Goal: Information Seeking & Learning: Learn about a topic

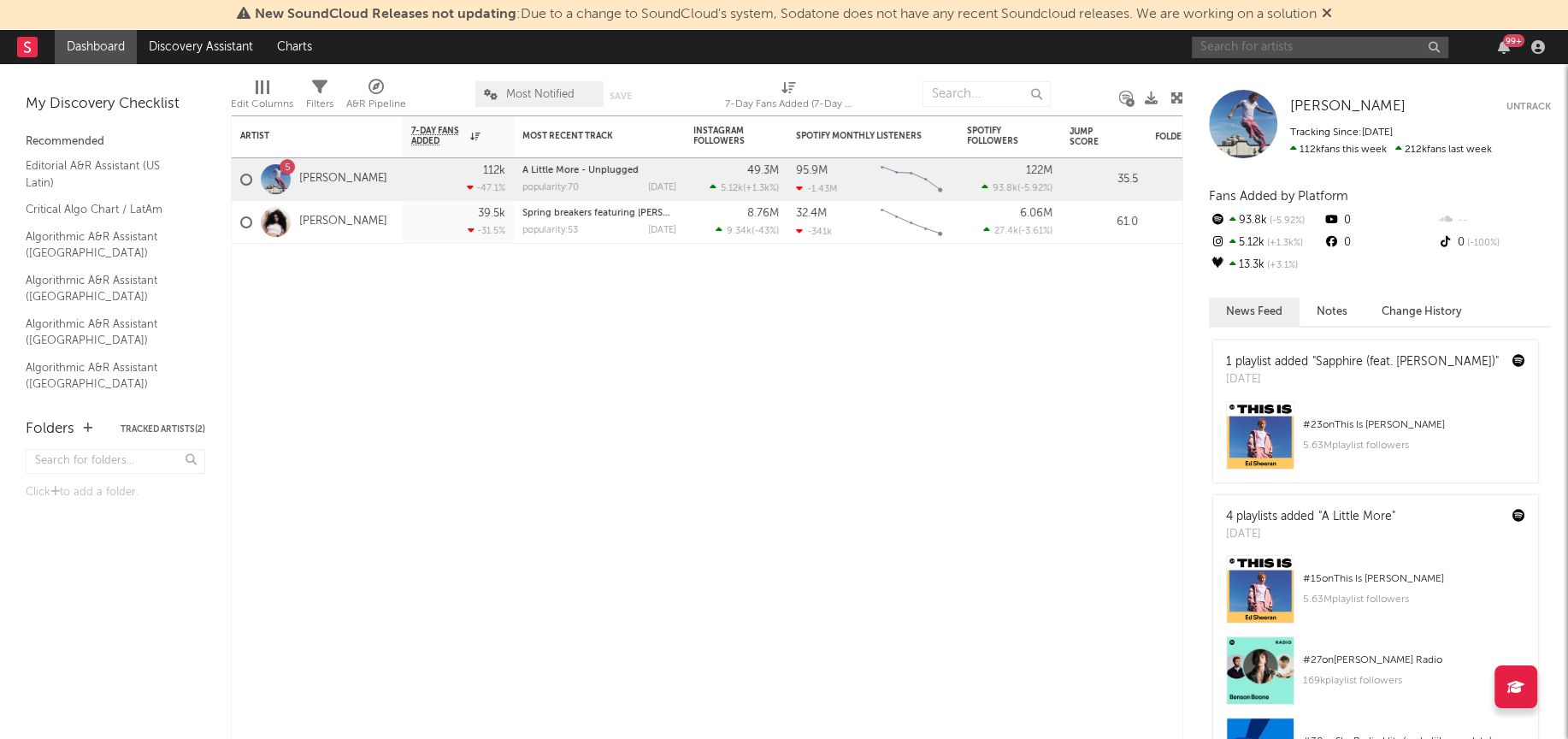
click at [1273, 52] on input "text" at bounding box center [1320, 48] width 257 height 21
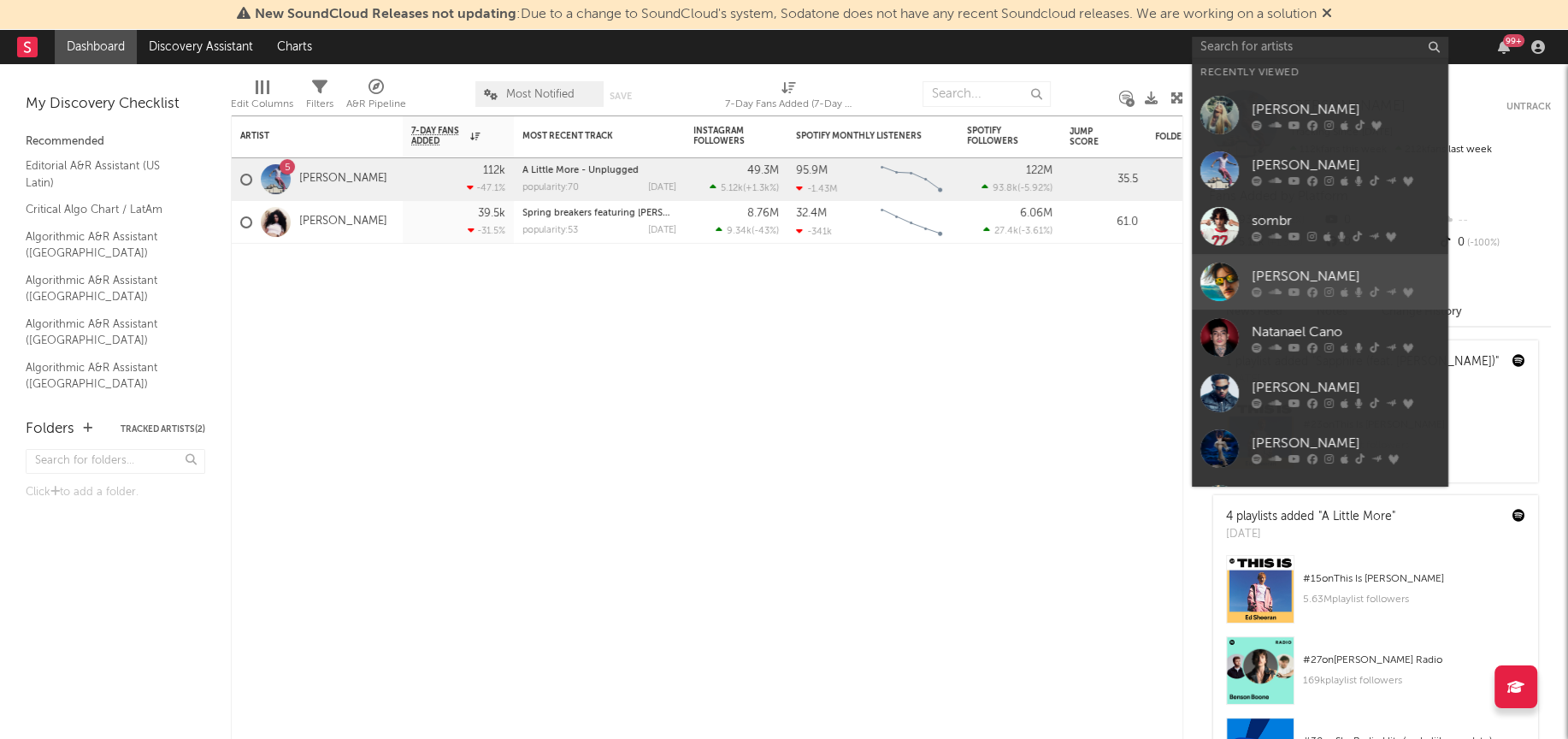
click at [1226, 296] on div at bounding box center [1218, 281] width 38 height 38
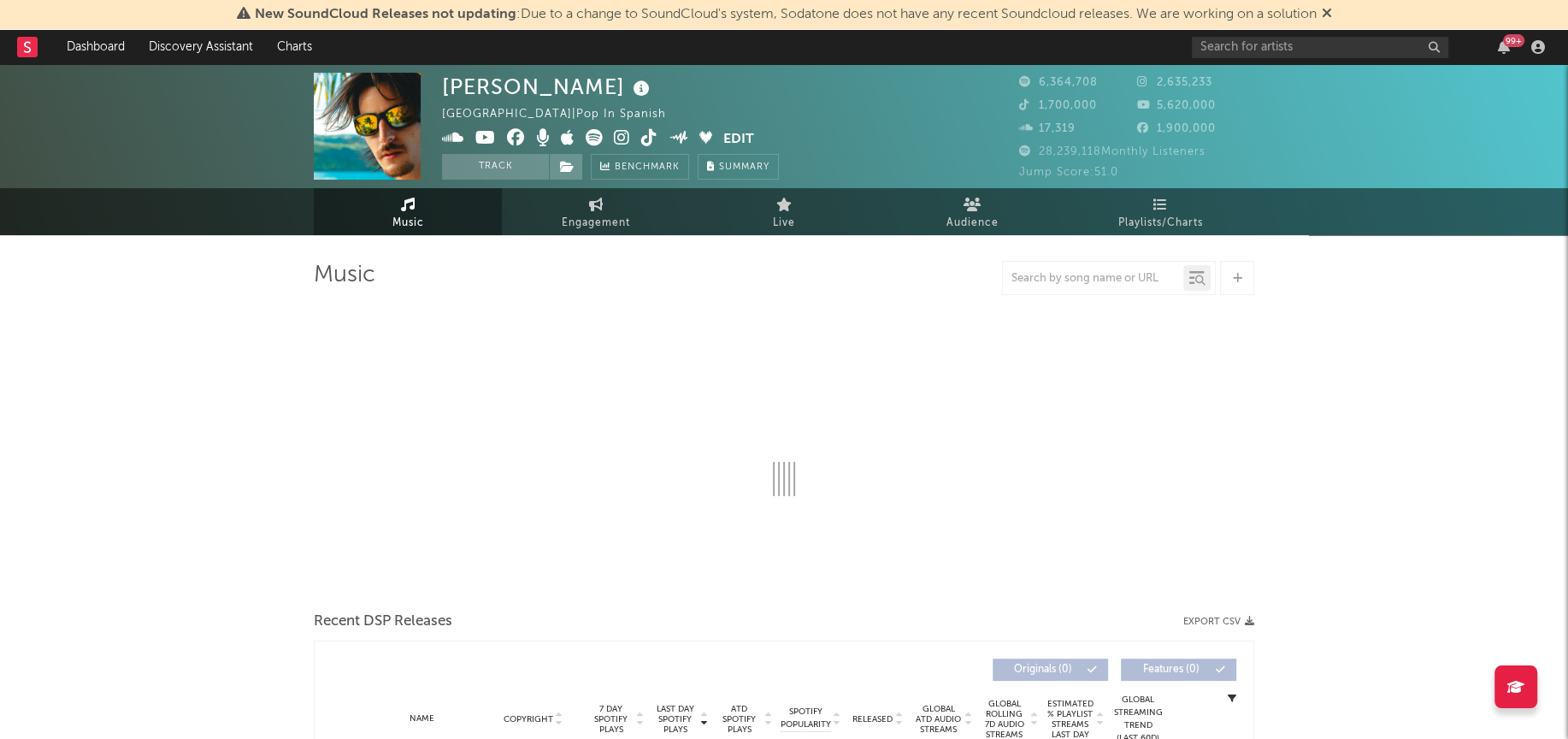
select select "6m"
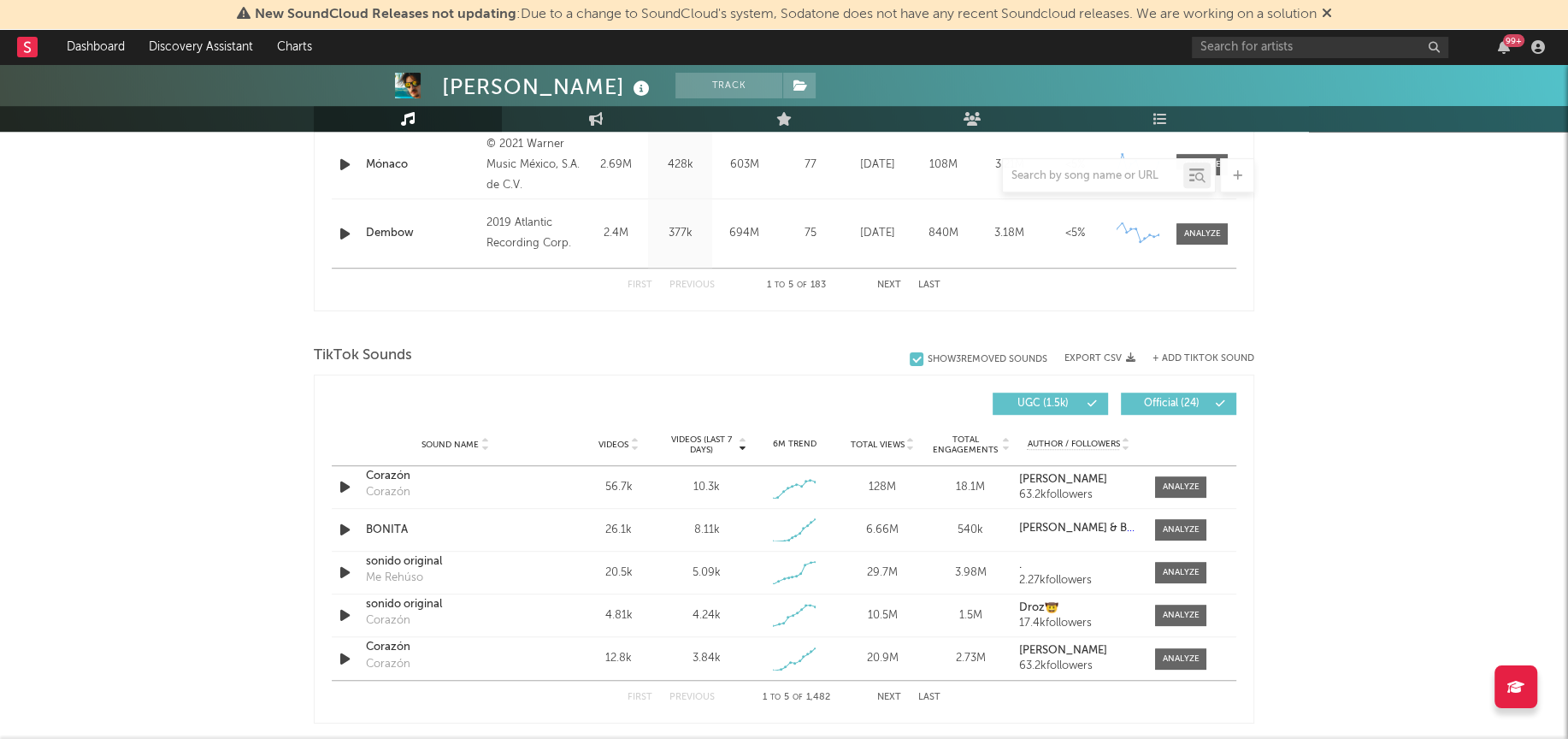
scroll to position [1021, 0]
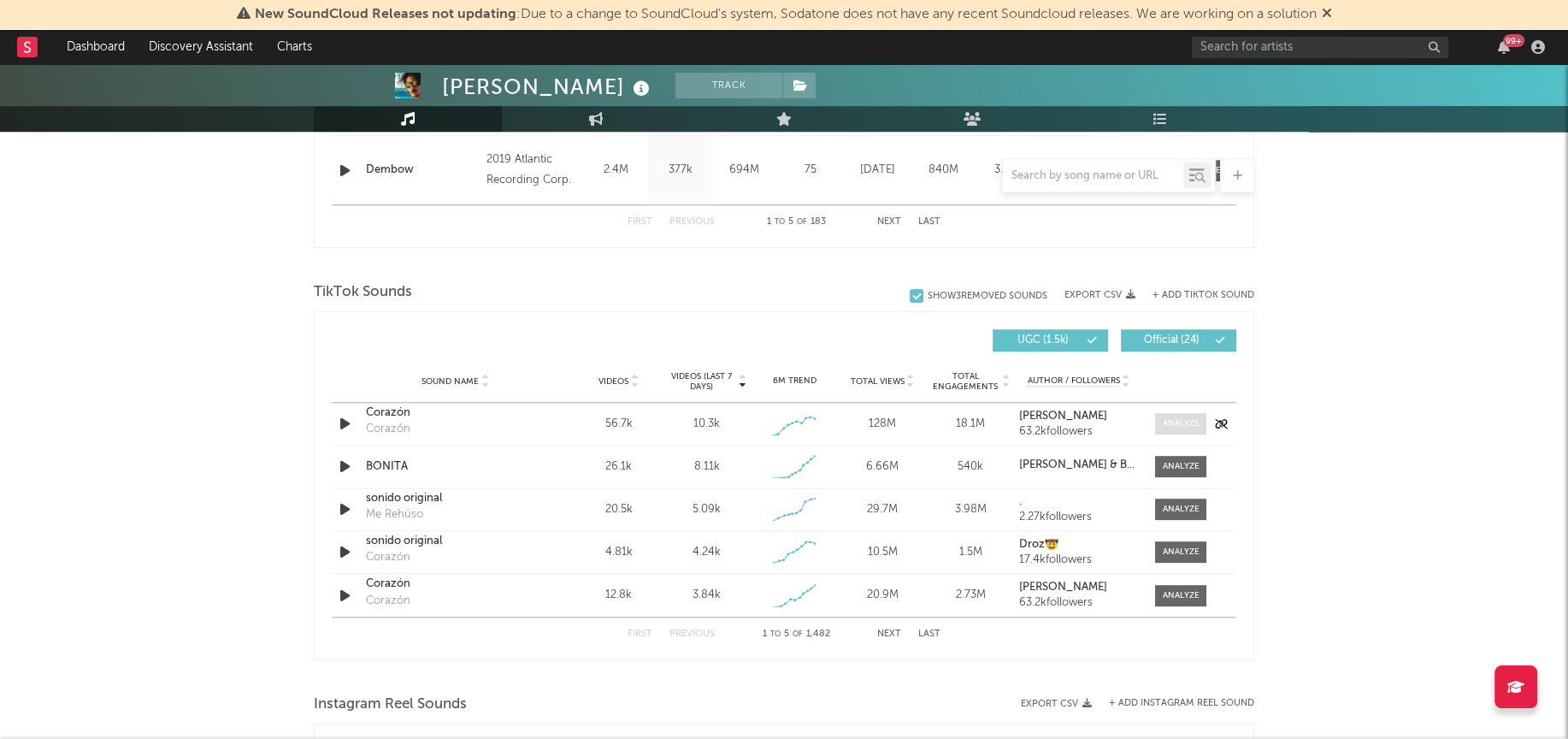
click at [1166, 426] on div at bounding box center [1181, 423] width 37 height 12
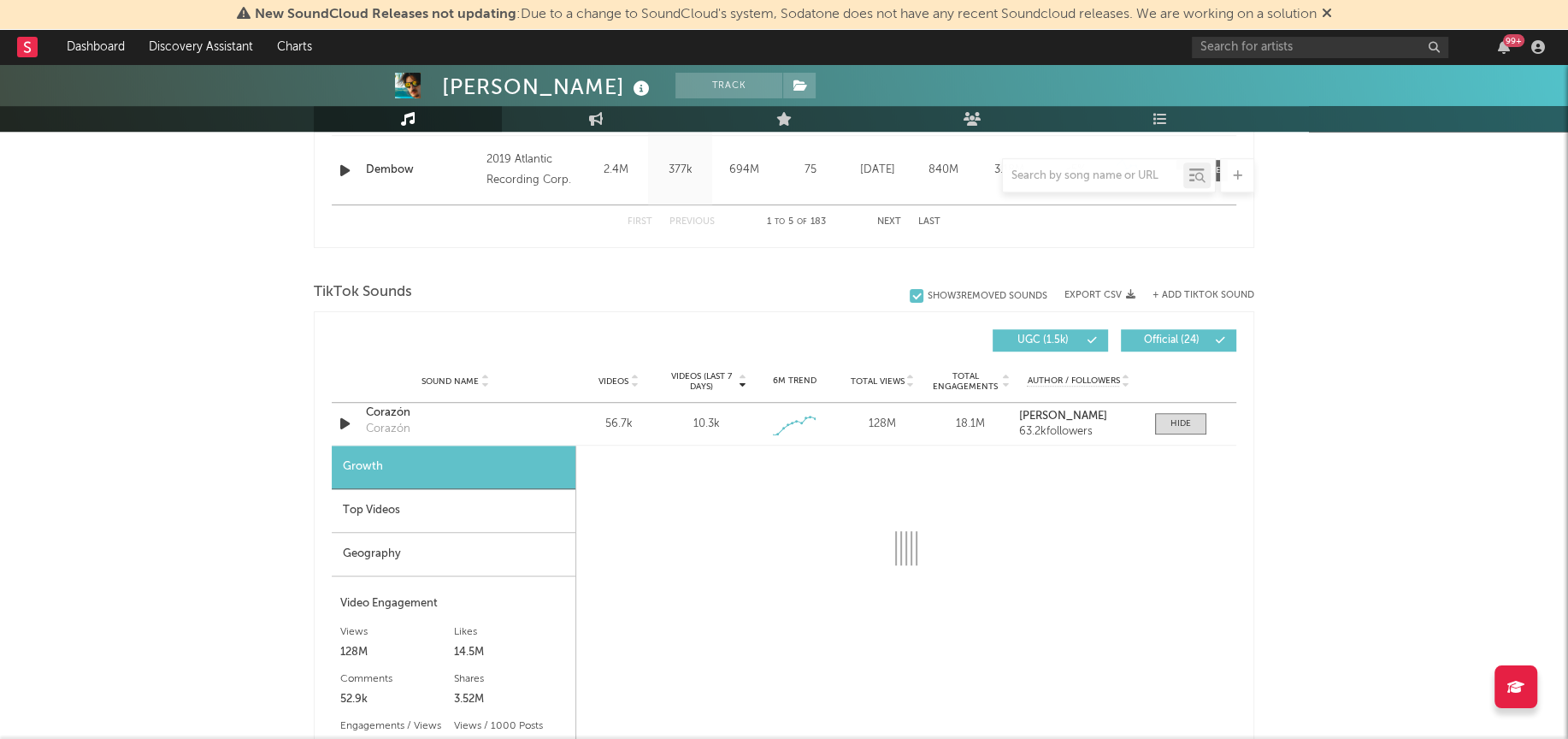
select select "1w"
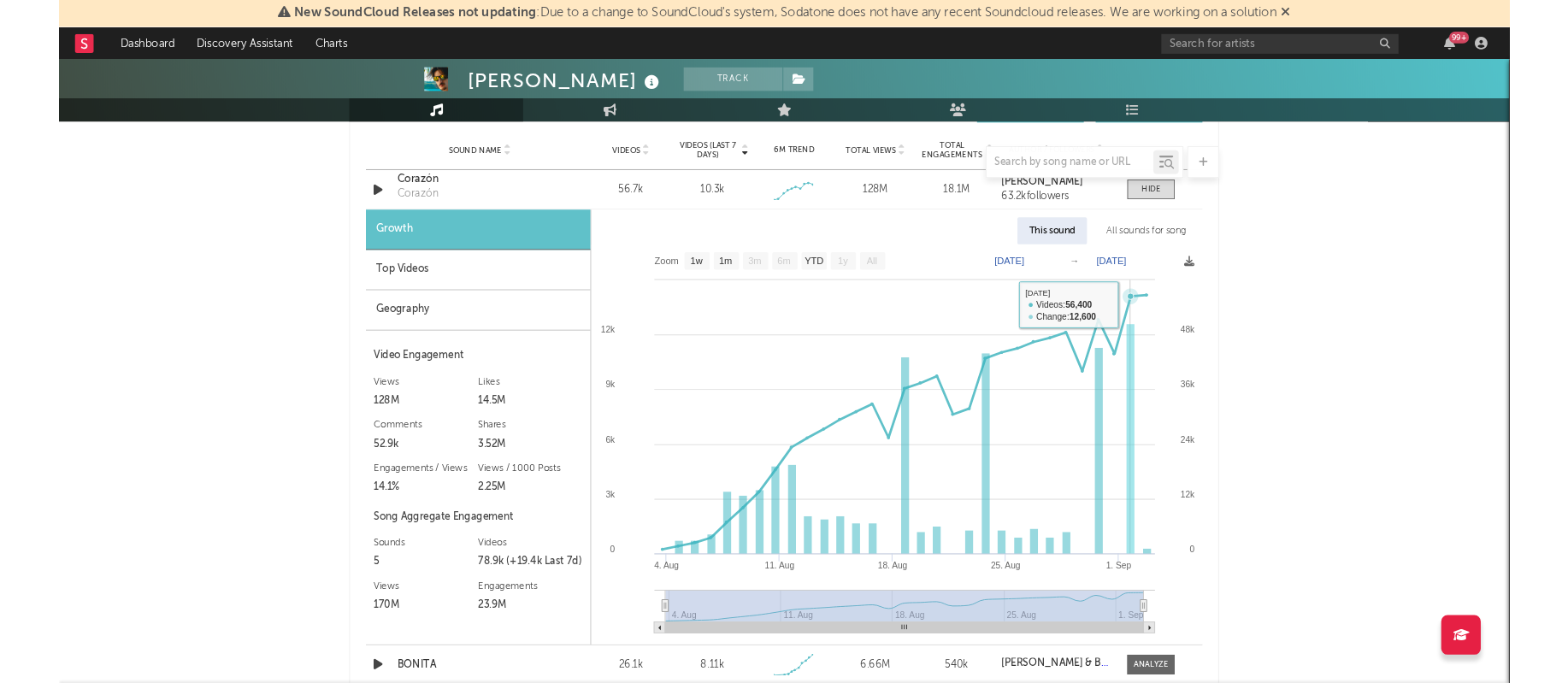
scroll to position [1224, 0]
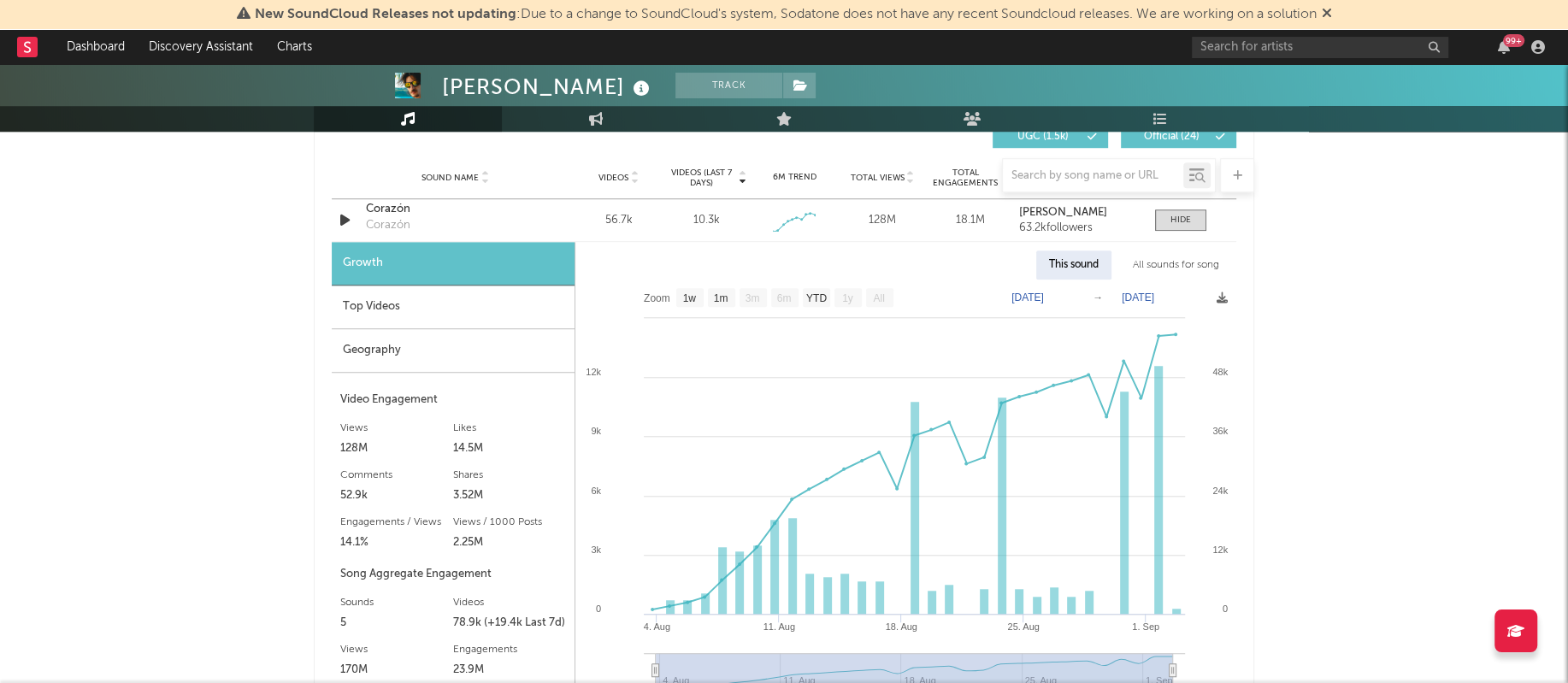
click at [365, 358] on div "Geography" at bounding box center [453, 350] width 242 height 43
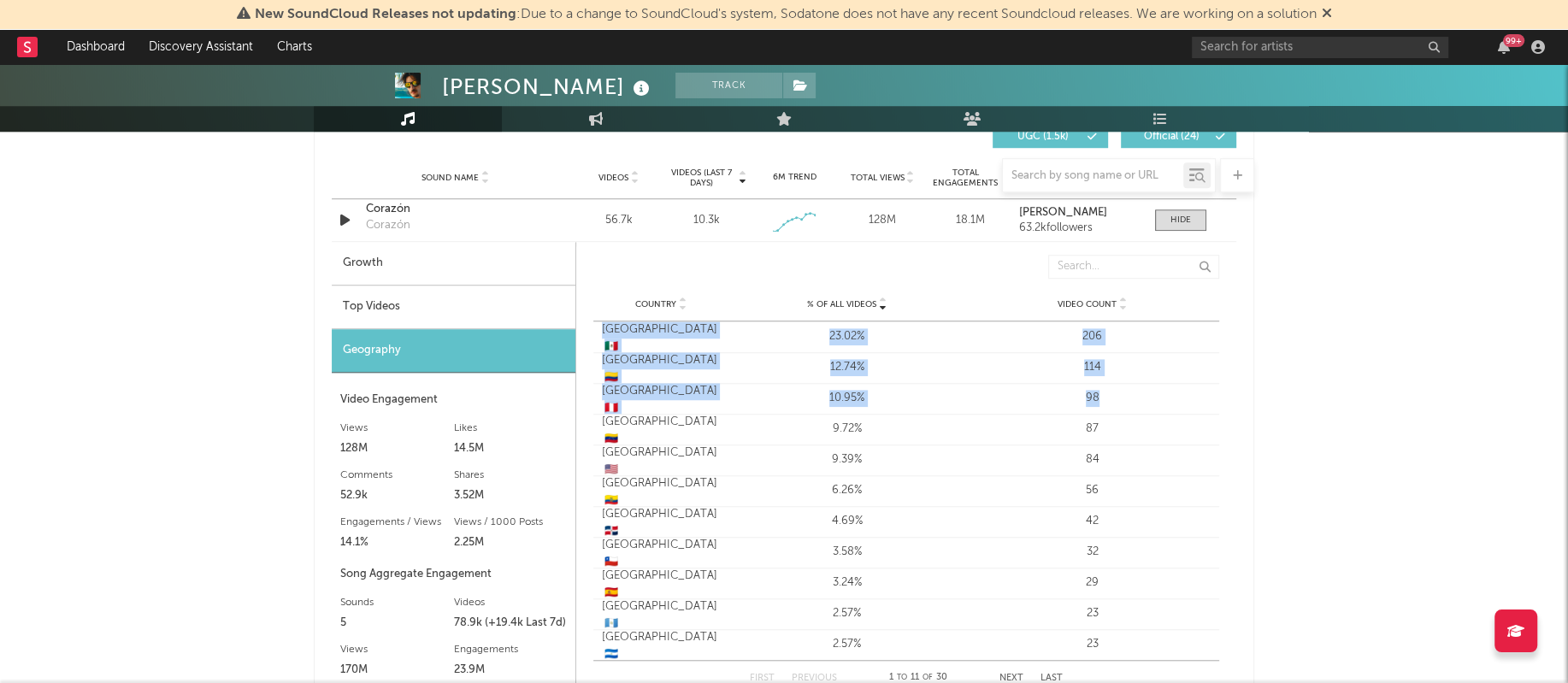
drag, startPoint x: 598, startPoint y: 339, endPoint x: 1182, endPoint y: 403, distance: 587.5
click at [1182, 403] on div "Country [GEOGRAPHIC_DATA] 🇲🇽 % of all Videos 23.02% Video Count 206 Country [GE…" at bounding box center [905, 490] width 626 height 339
click at [1182, 403] on div "98" at bounding box center [1092, 397] width 237 height 17
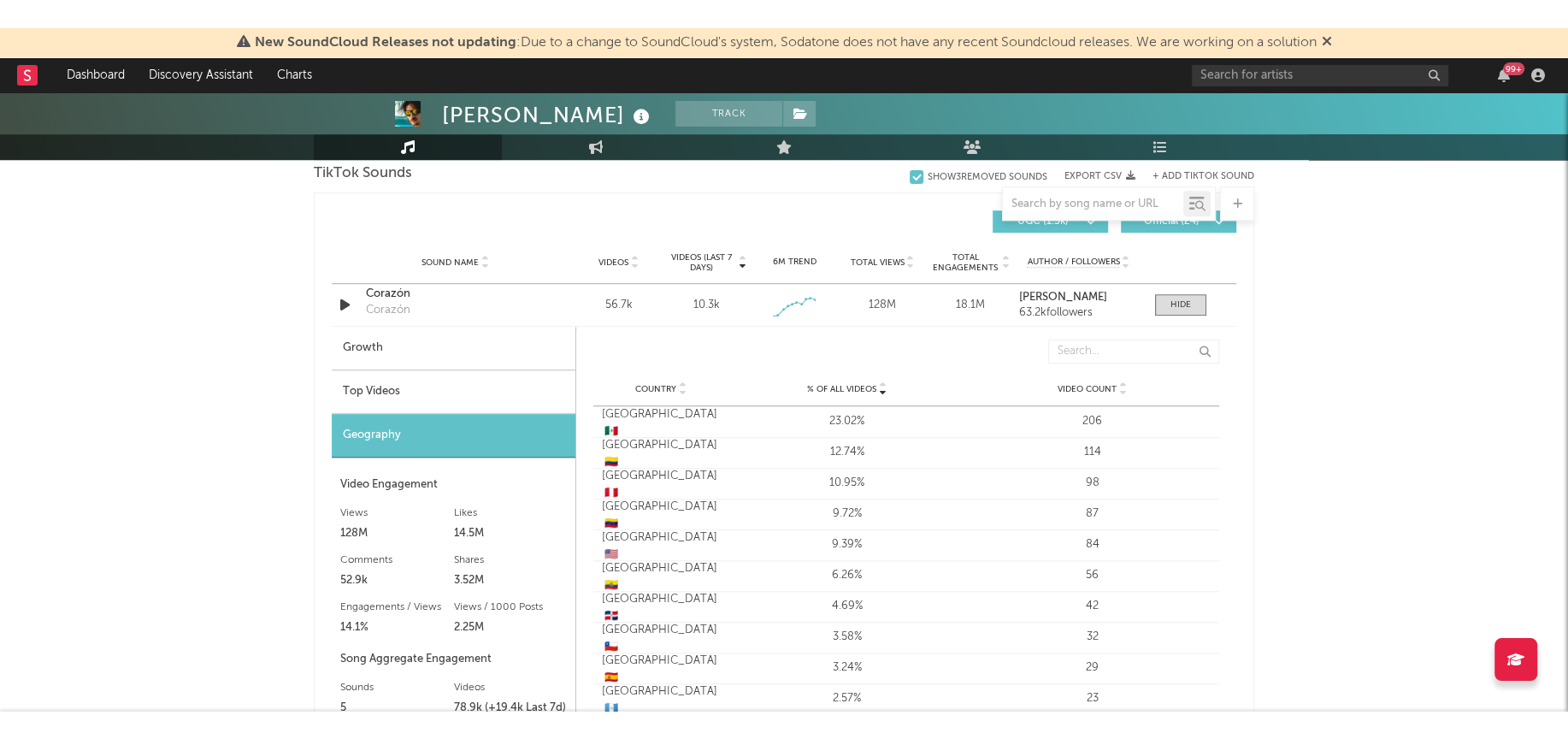
scroll to position [1166, 0]
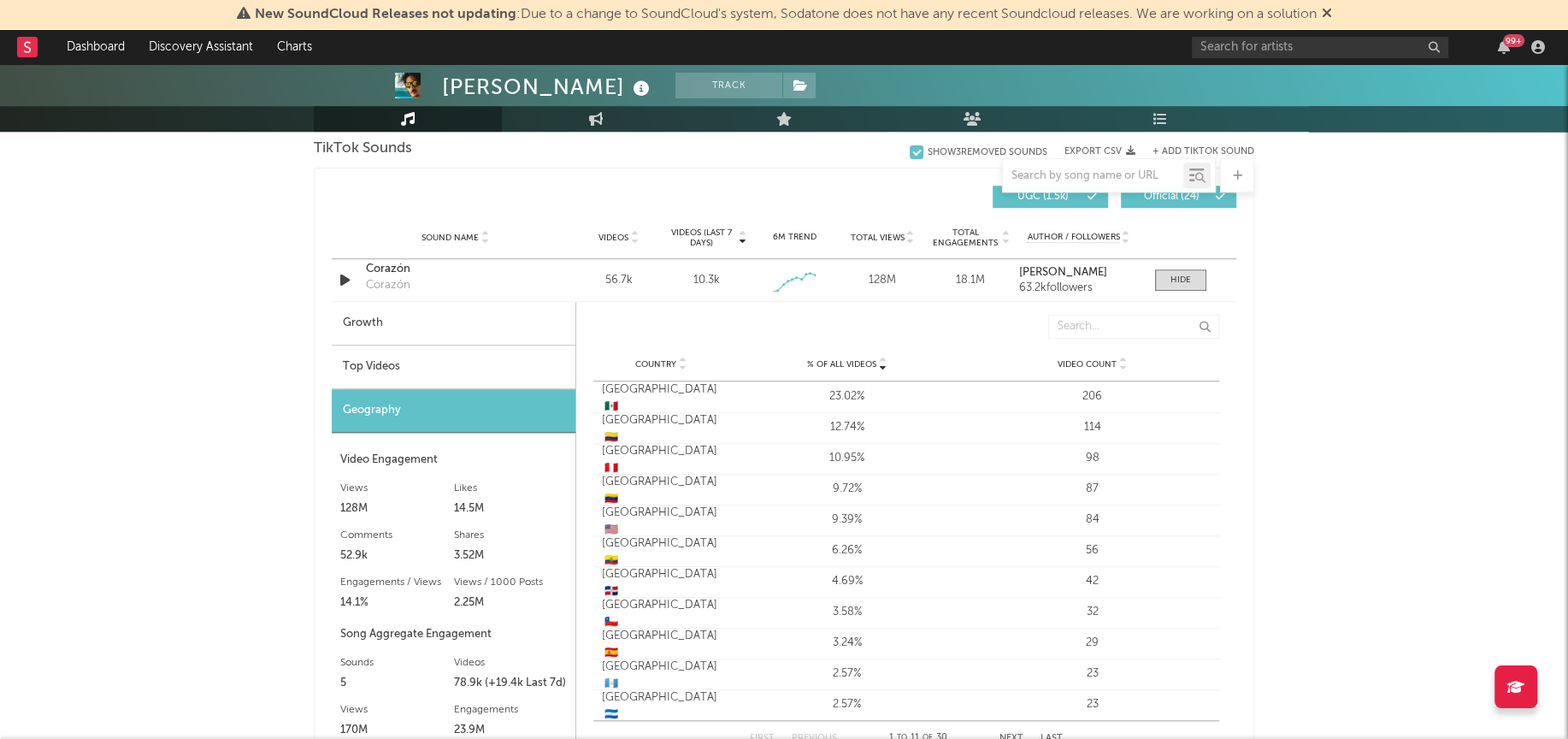
click at [365, 313] on div "Growth" at bounding box center [453, 323] width 243 height 43
select select "1w"
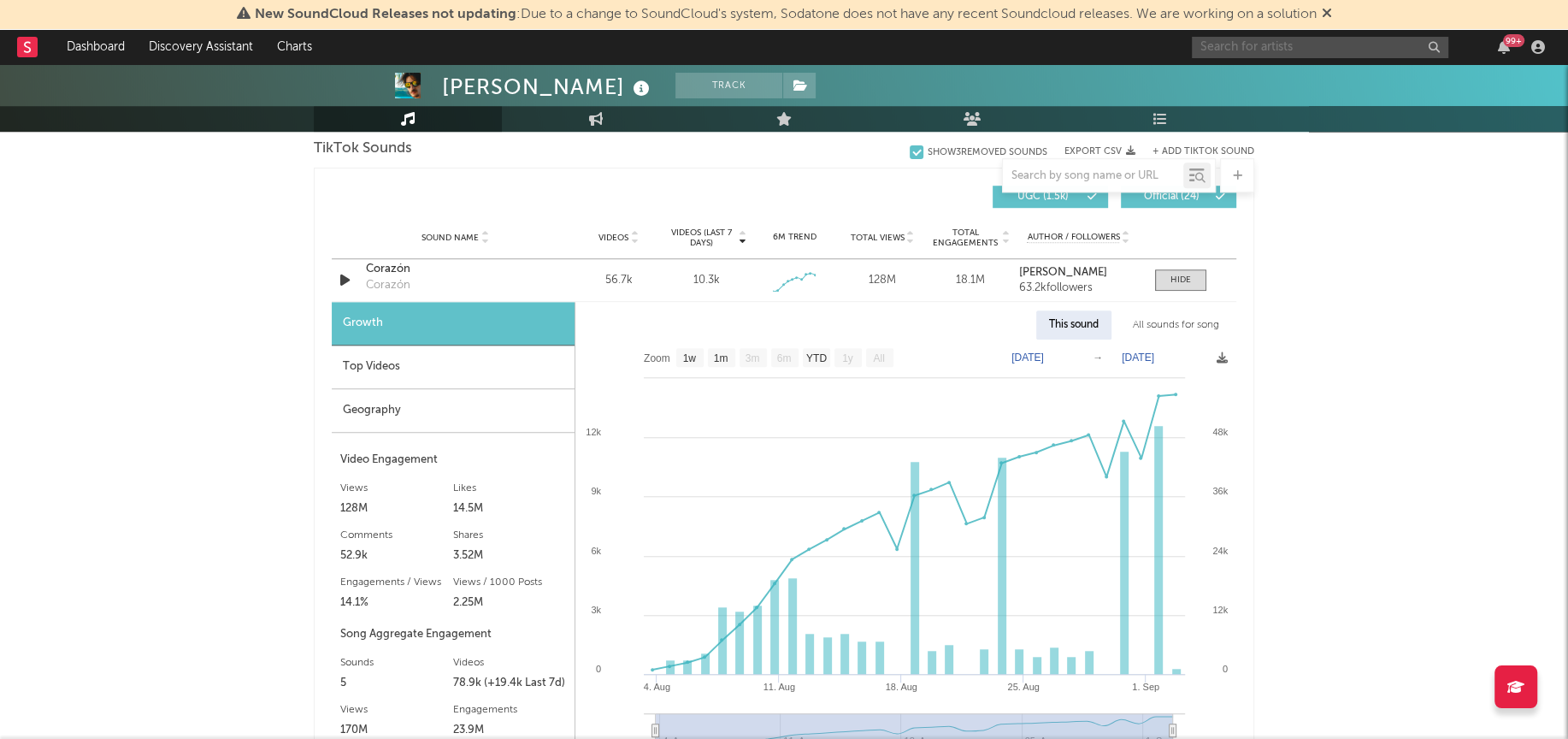
click at [1229, 40] on input "text" at bounding box center [1320, 48] width 257 height 21
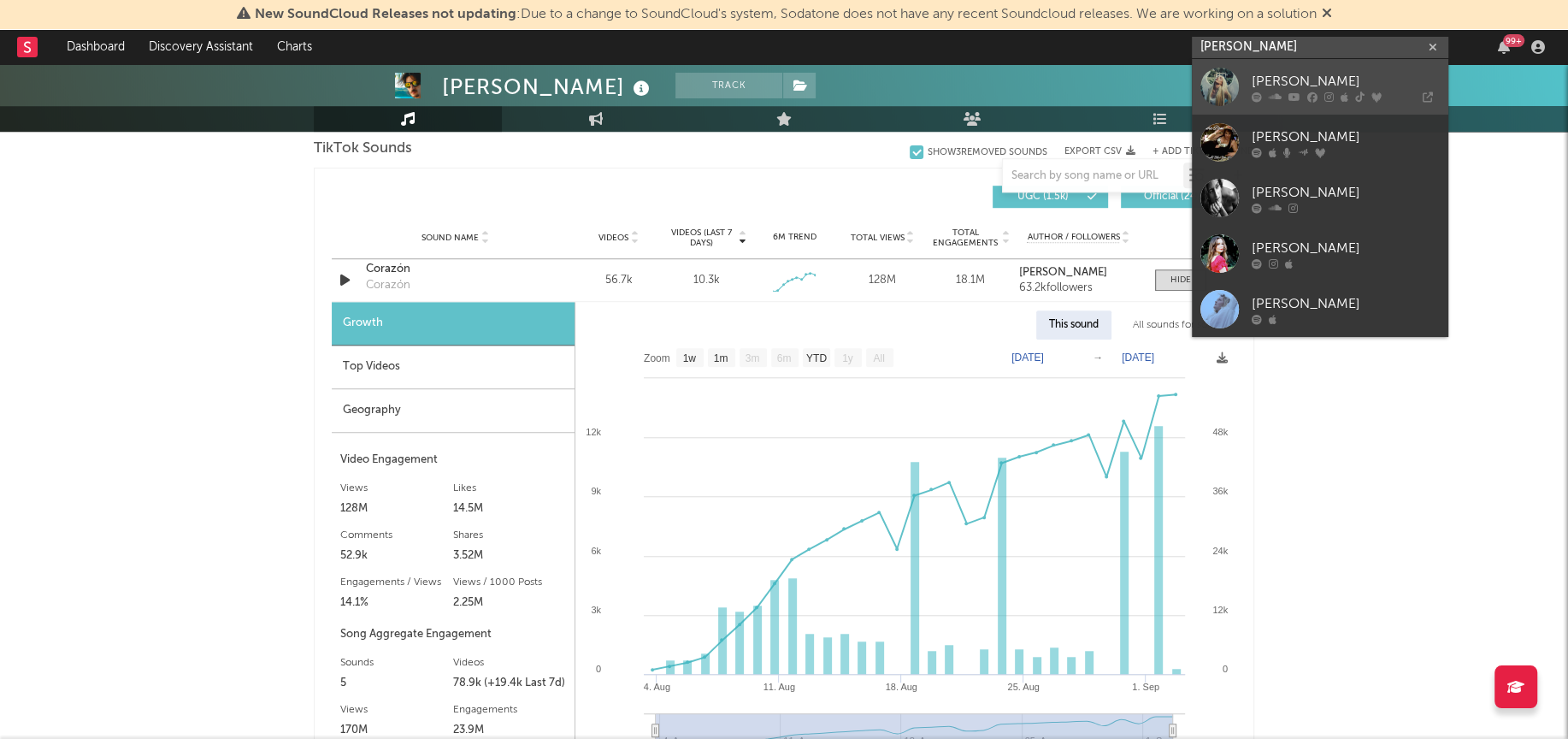
type input "[PERSON_NAME]"
click at [1222, 86] on div at bounding box center [1218, 86] width 38 height 38
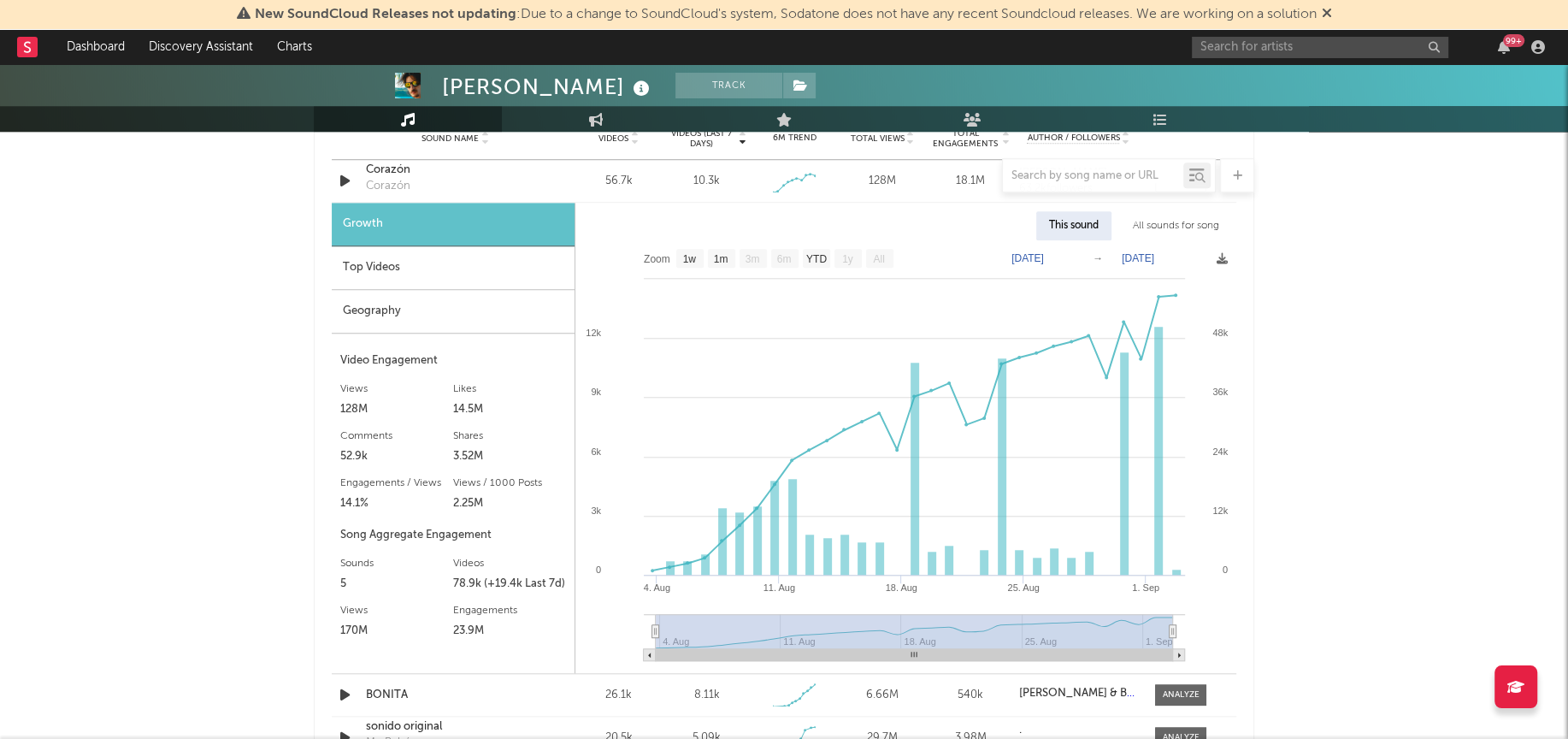
scroll to position [1241, 0]
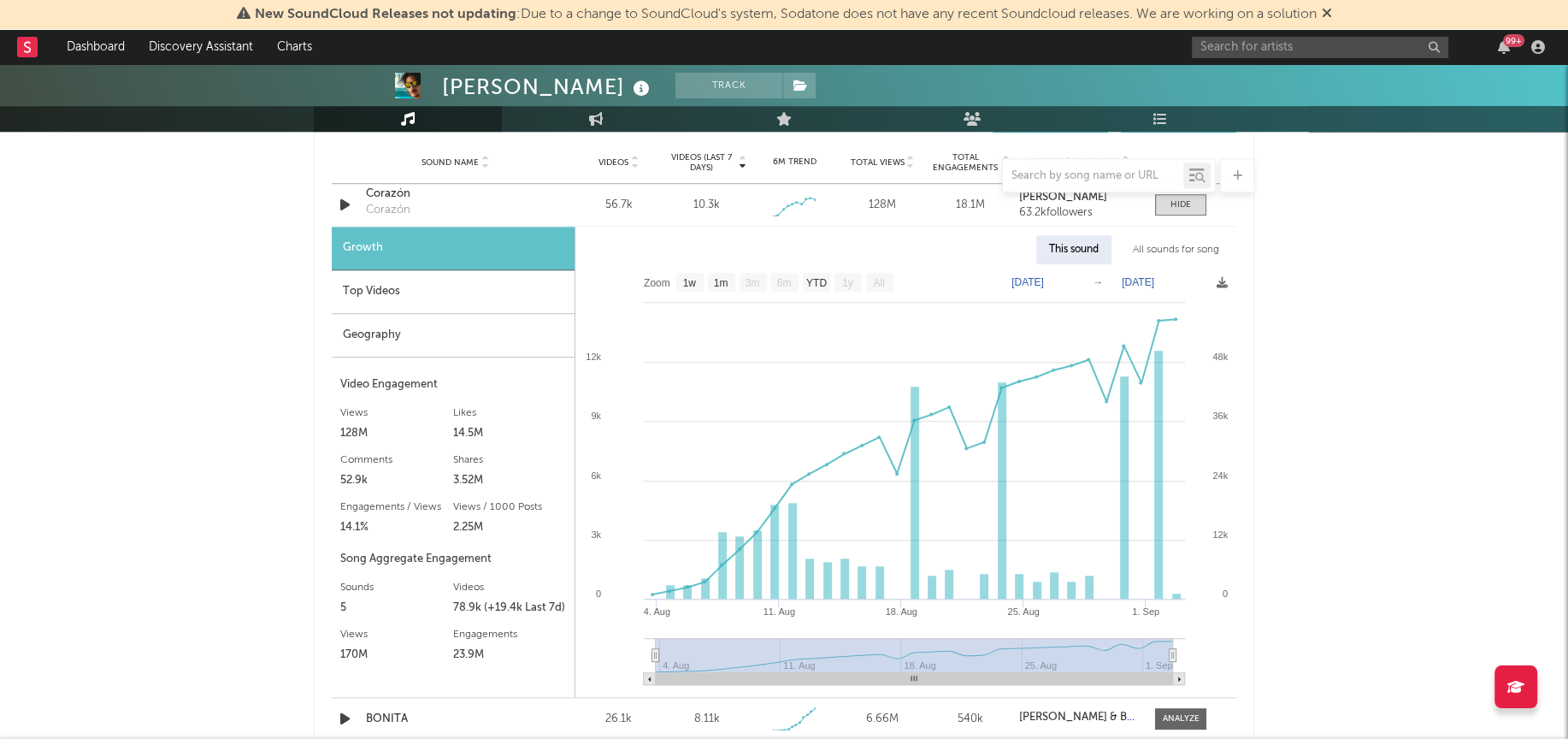
click at [1443, 406] on div "[PERSON_NAME] Track [GEOGRAPHIC_DATA] | Pop in Spanish Edit Track Benchmark Sum…" at bounding box center [784, 350] width 1568 height 3054
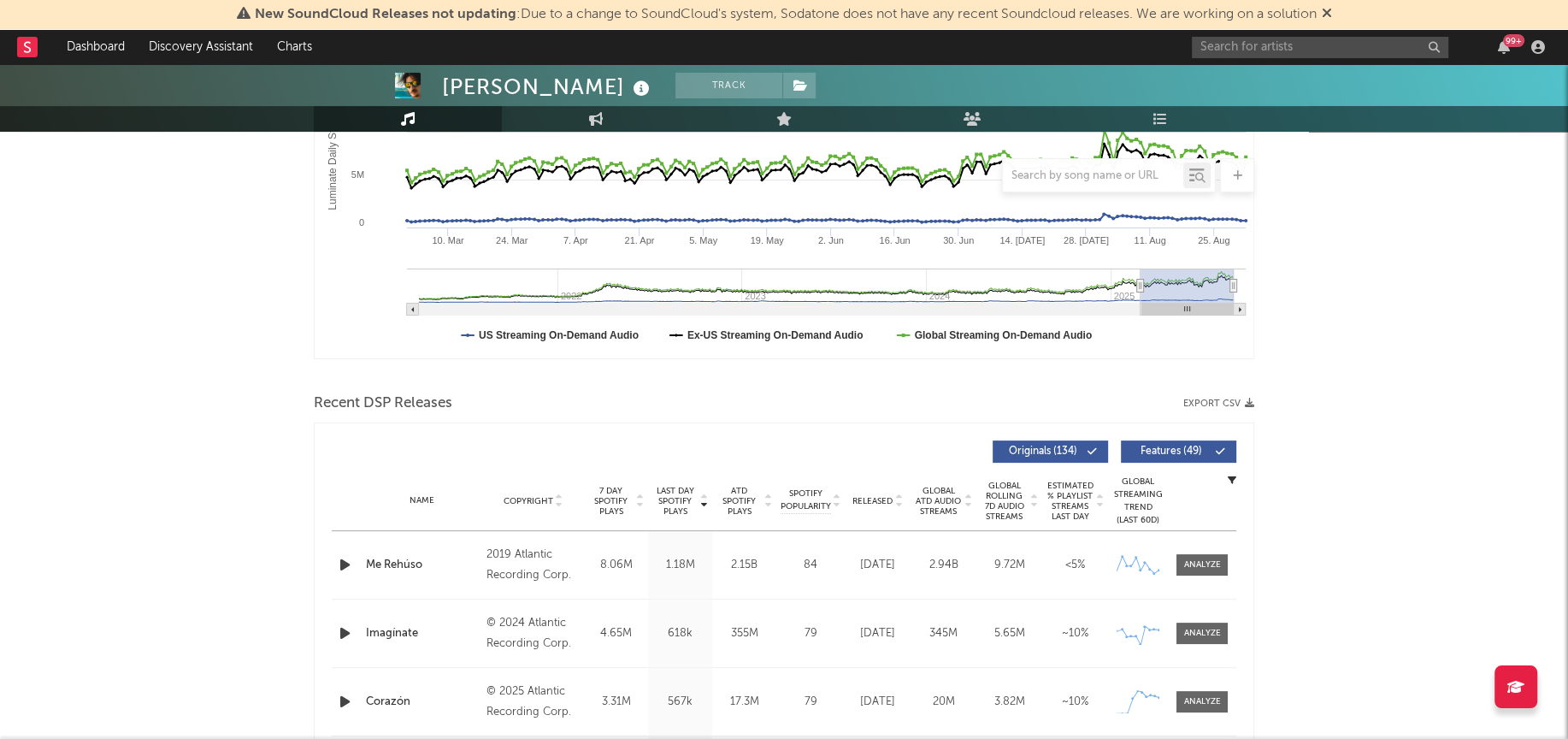
scroll to position [303, 0]
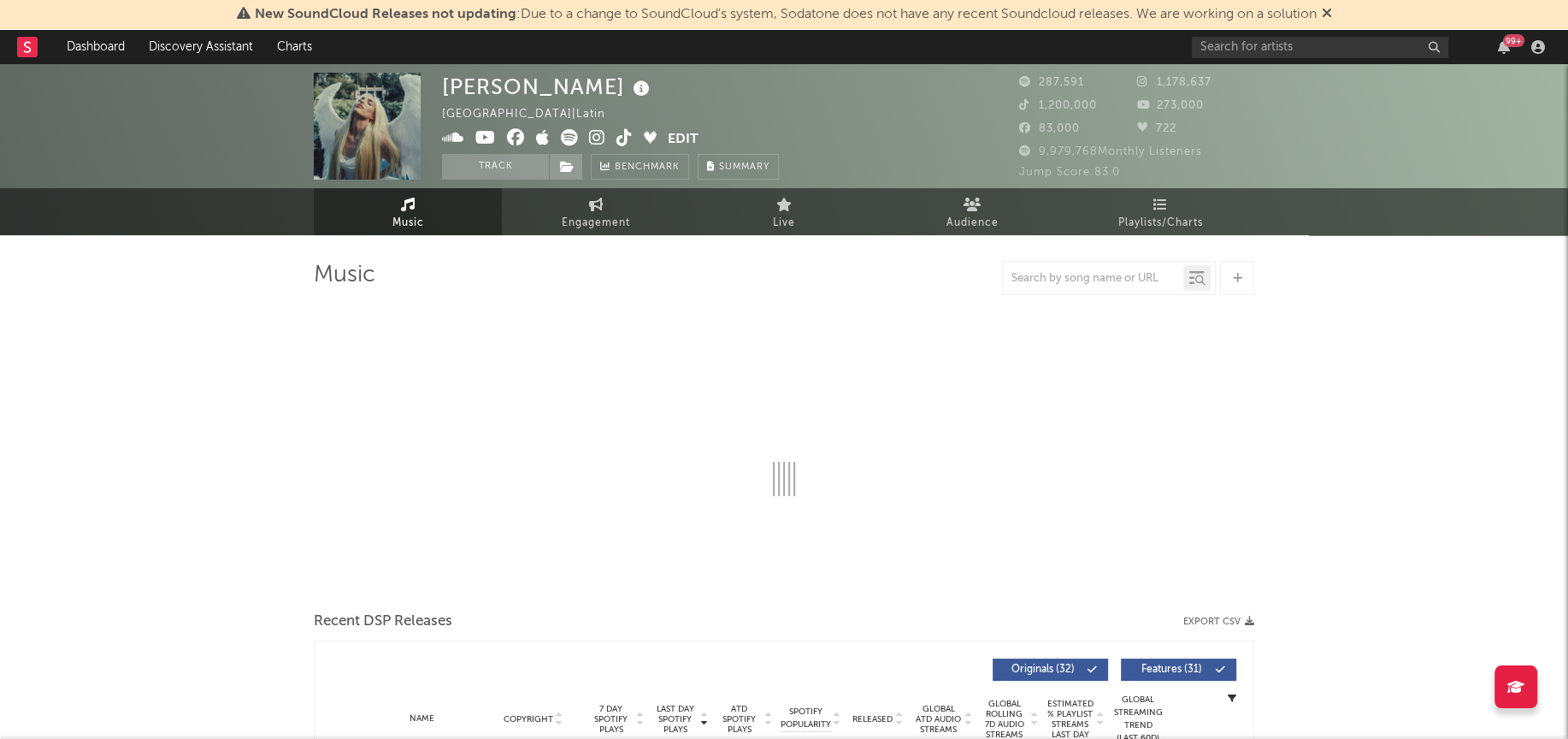
select select "6m"
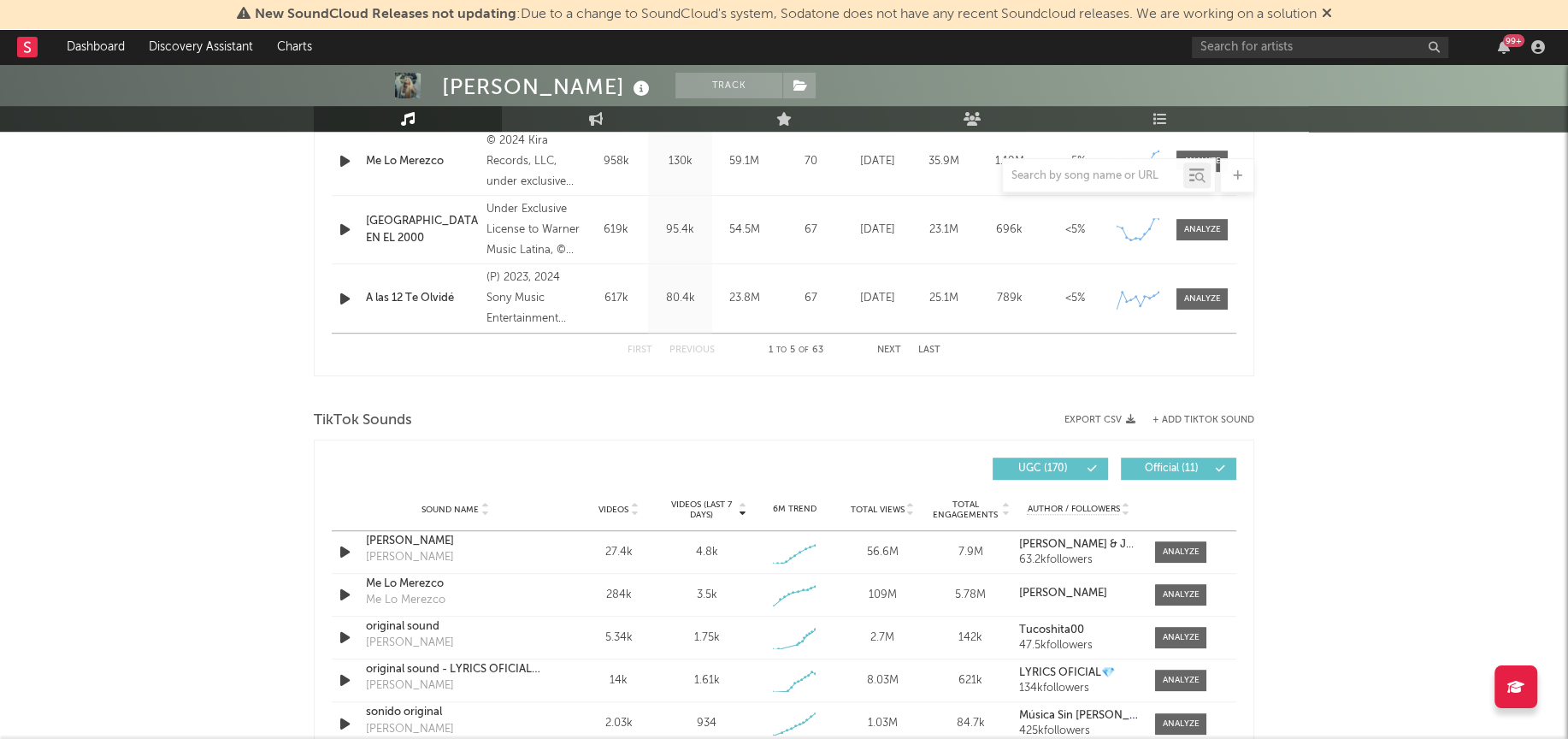
scroll to position [996, 0]
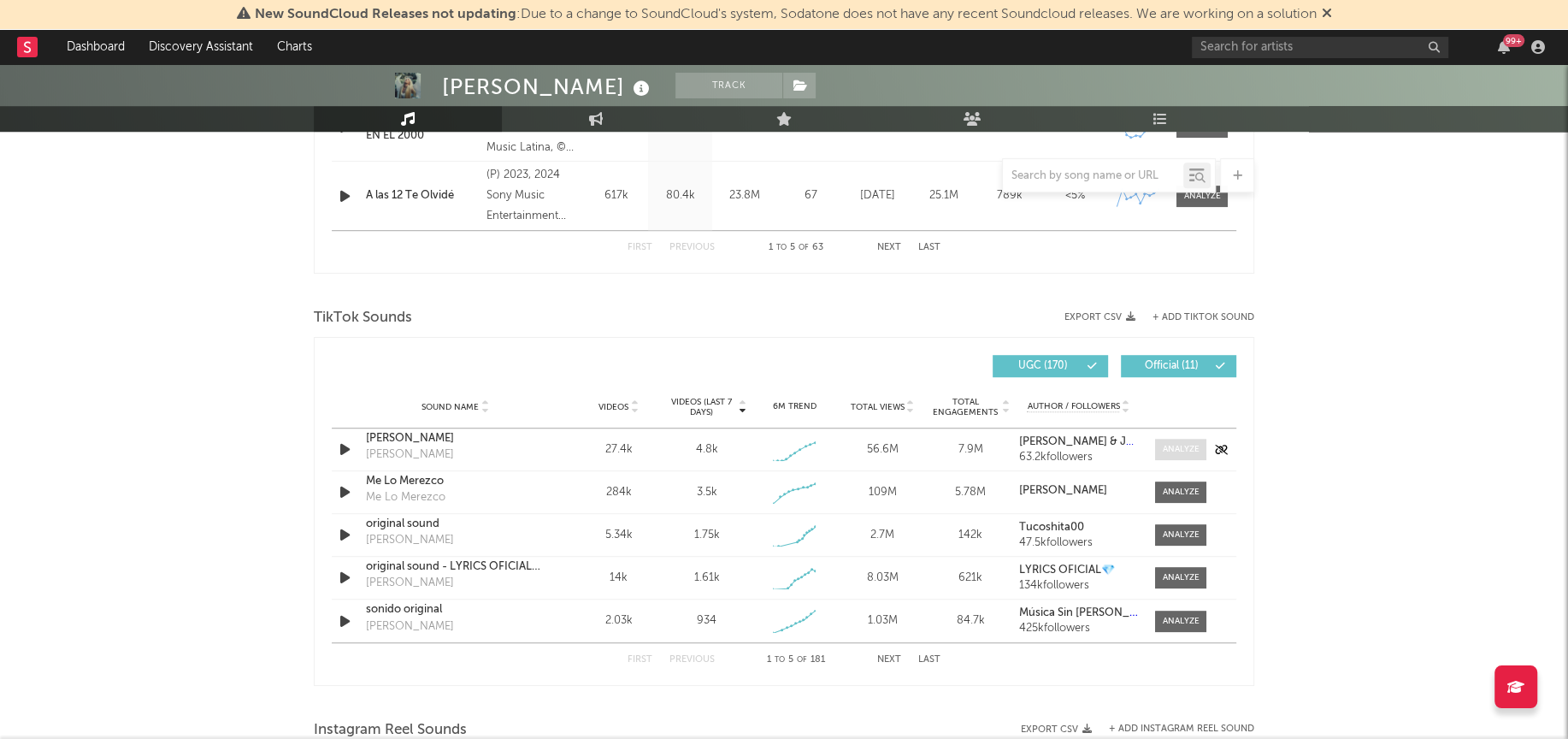
click at [1177, 449] on div at bounding box center [1181, 449] width 37 height 12
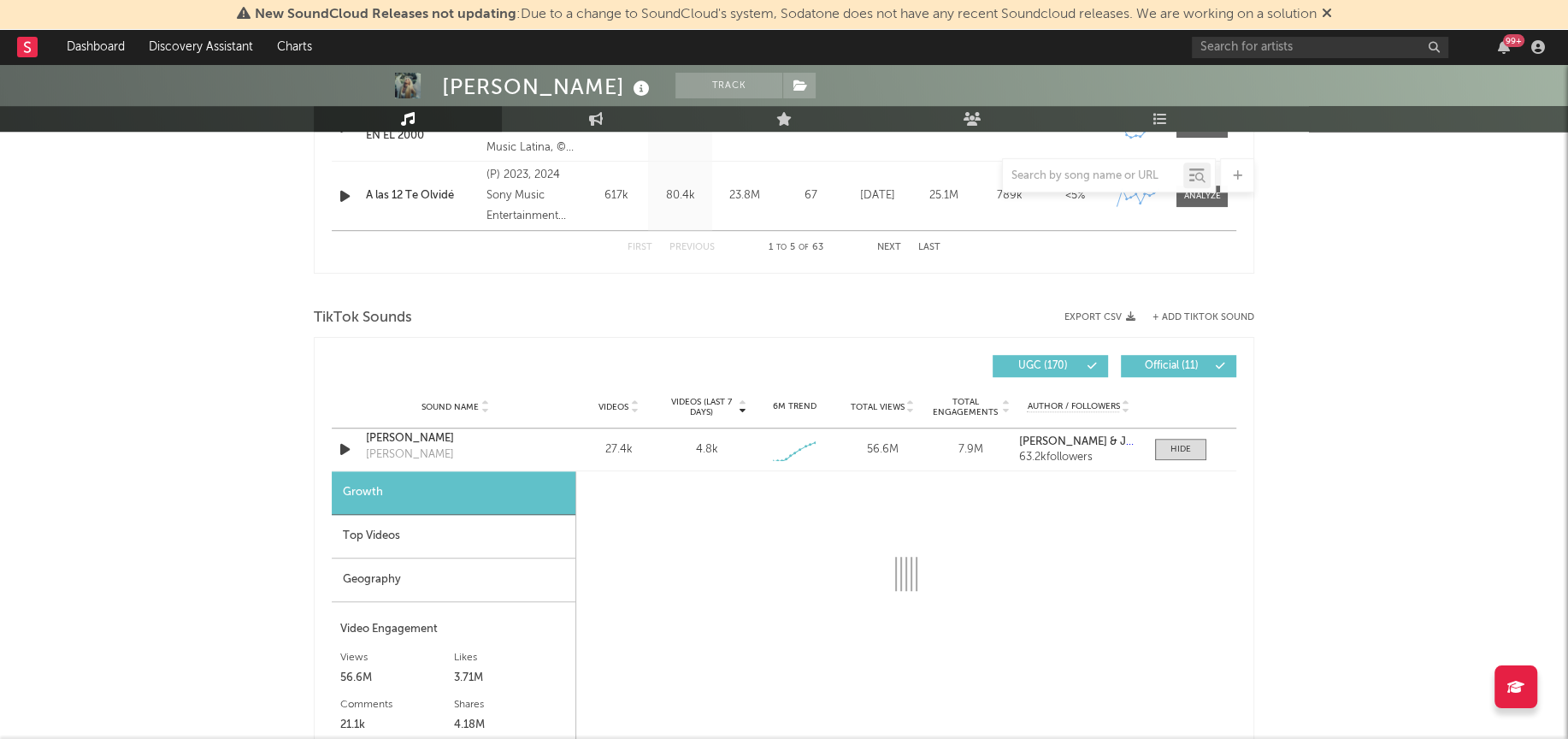
select select "1w"
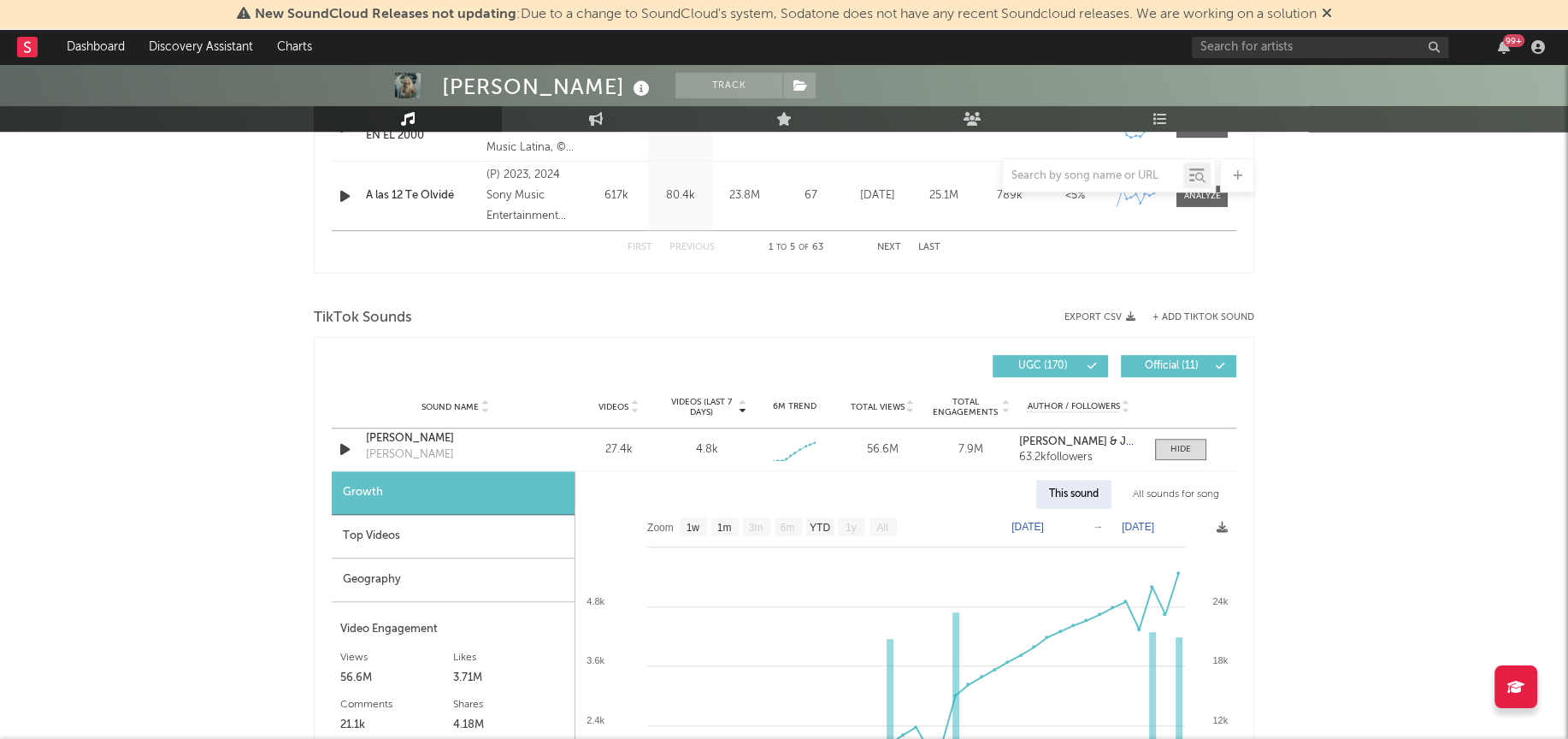
click at [1195, 501] on div "All sounds for song" at bounding box center [1175, 494] width 112 height 29
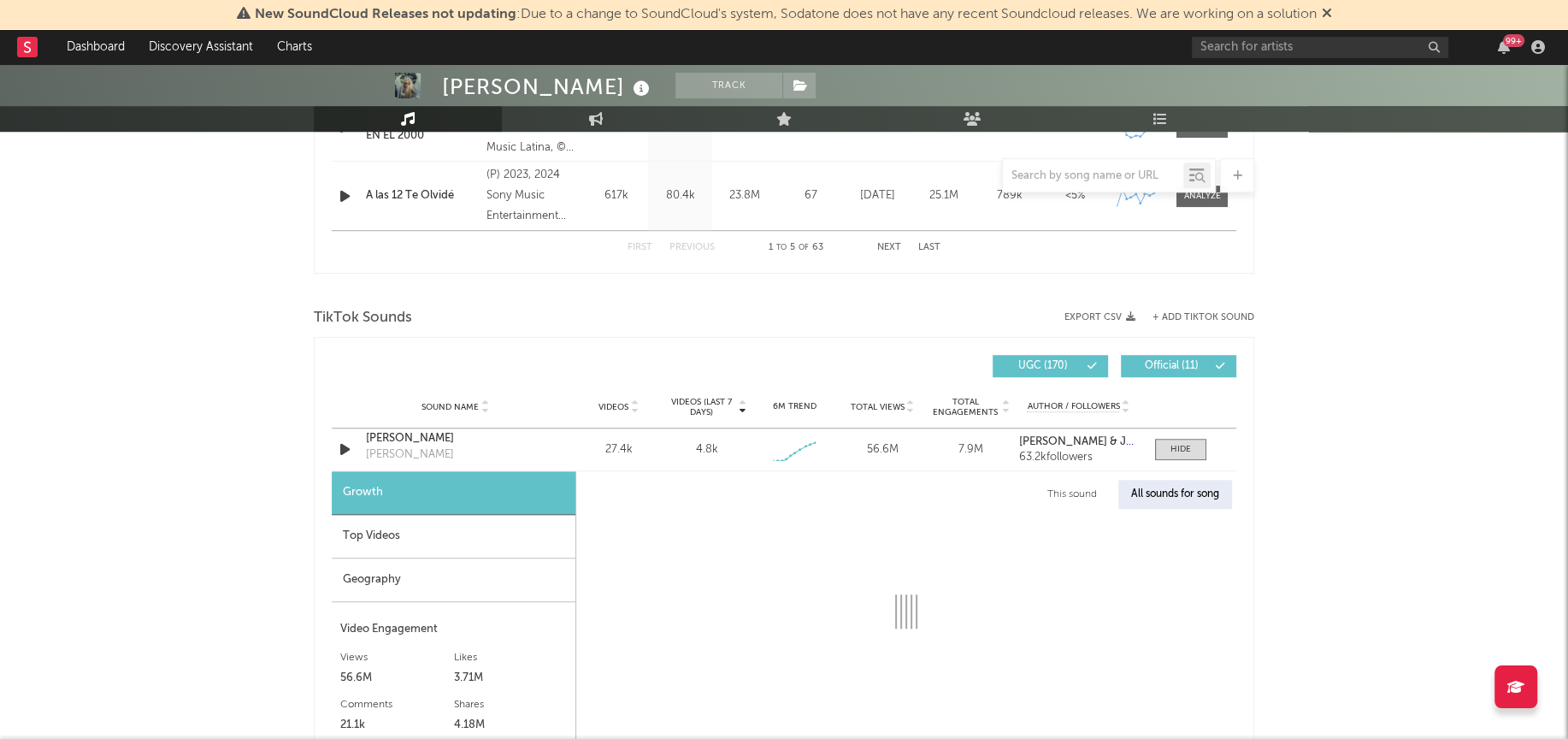
select select "1w"
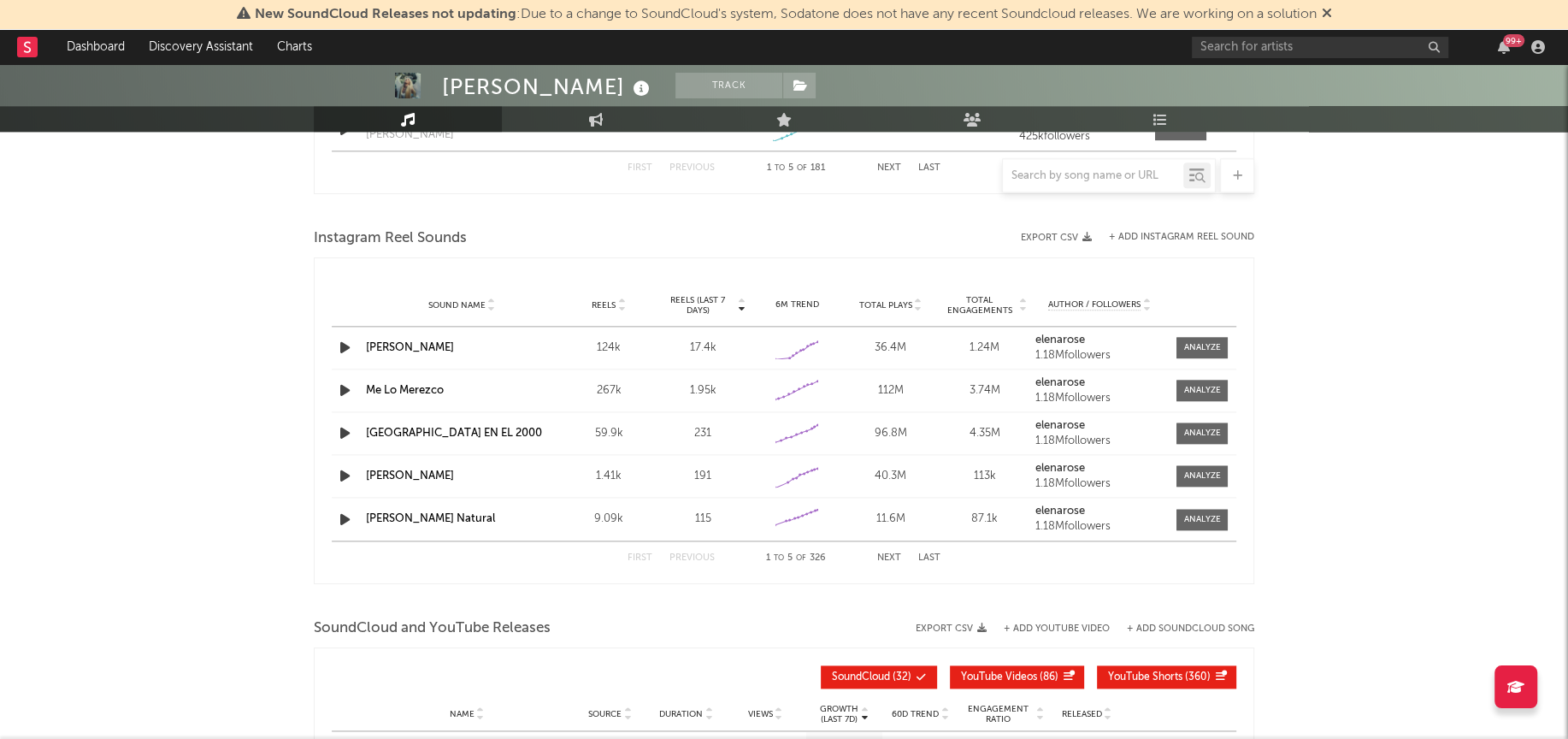
scroll to position [1903, 0]
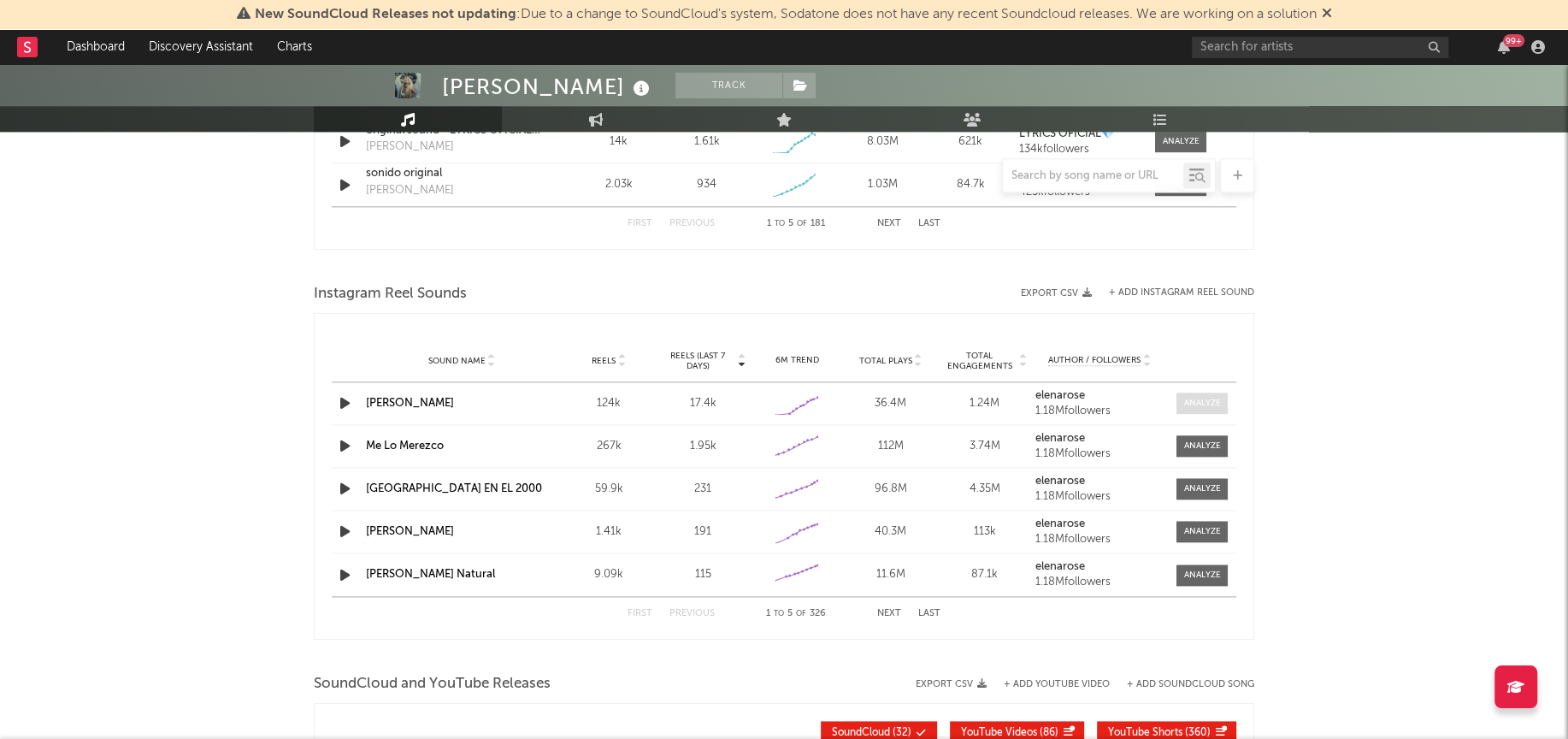
click at [1195, 397] on div at bounding box center [1202, 403] width 37 height 12
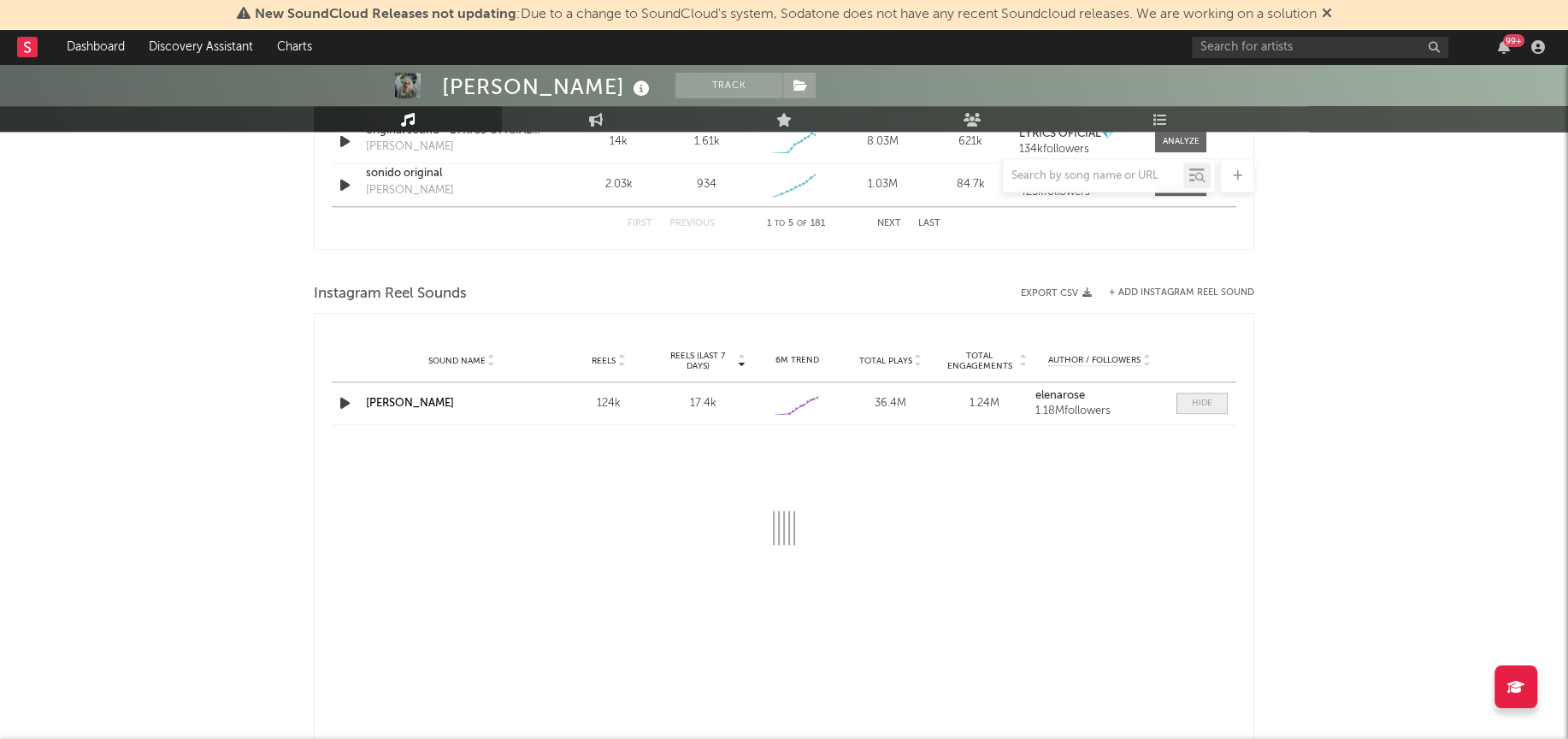
select select "1w"
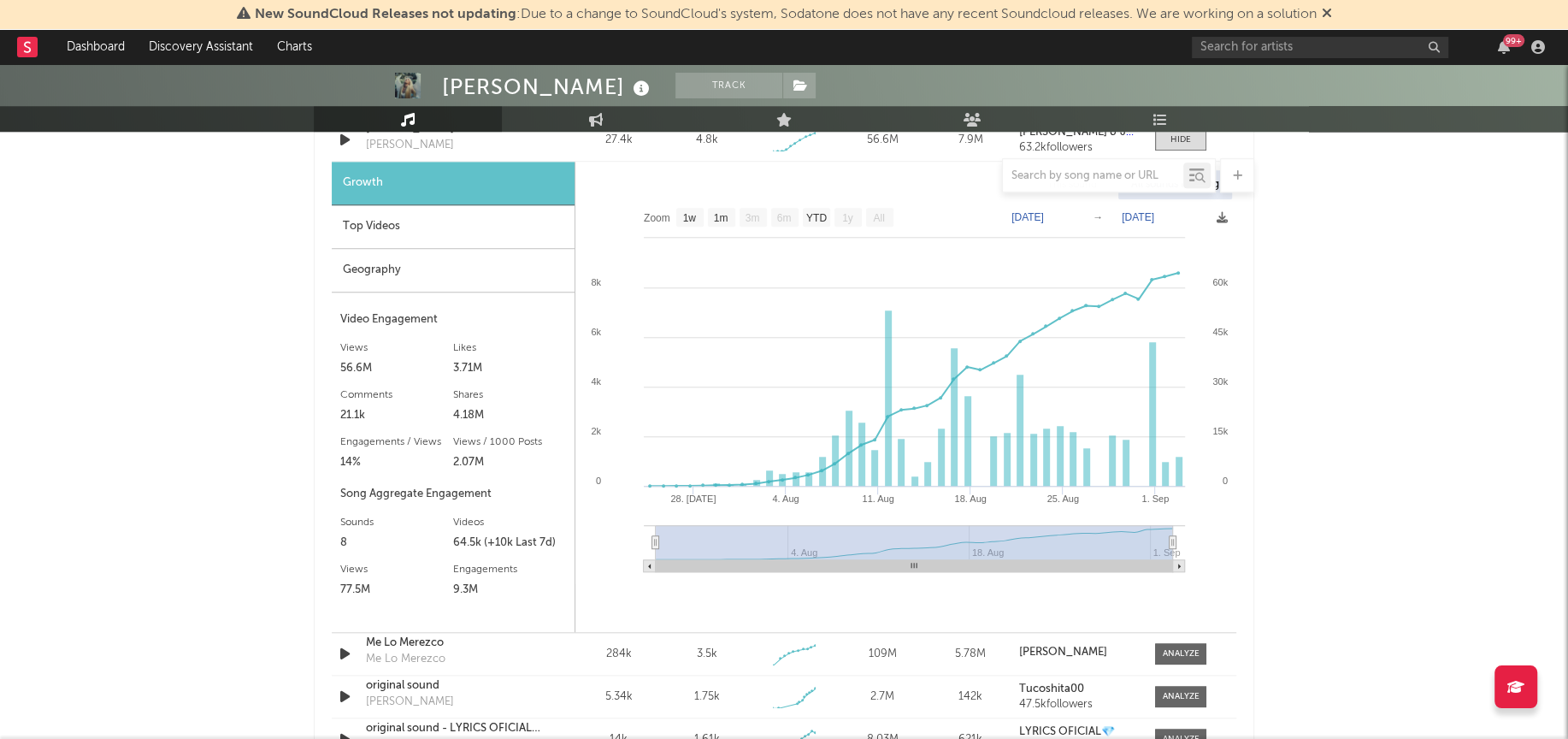
scroll to position [1214, 0]
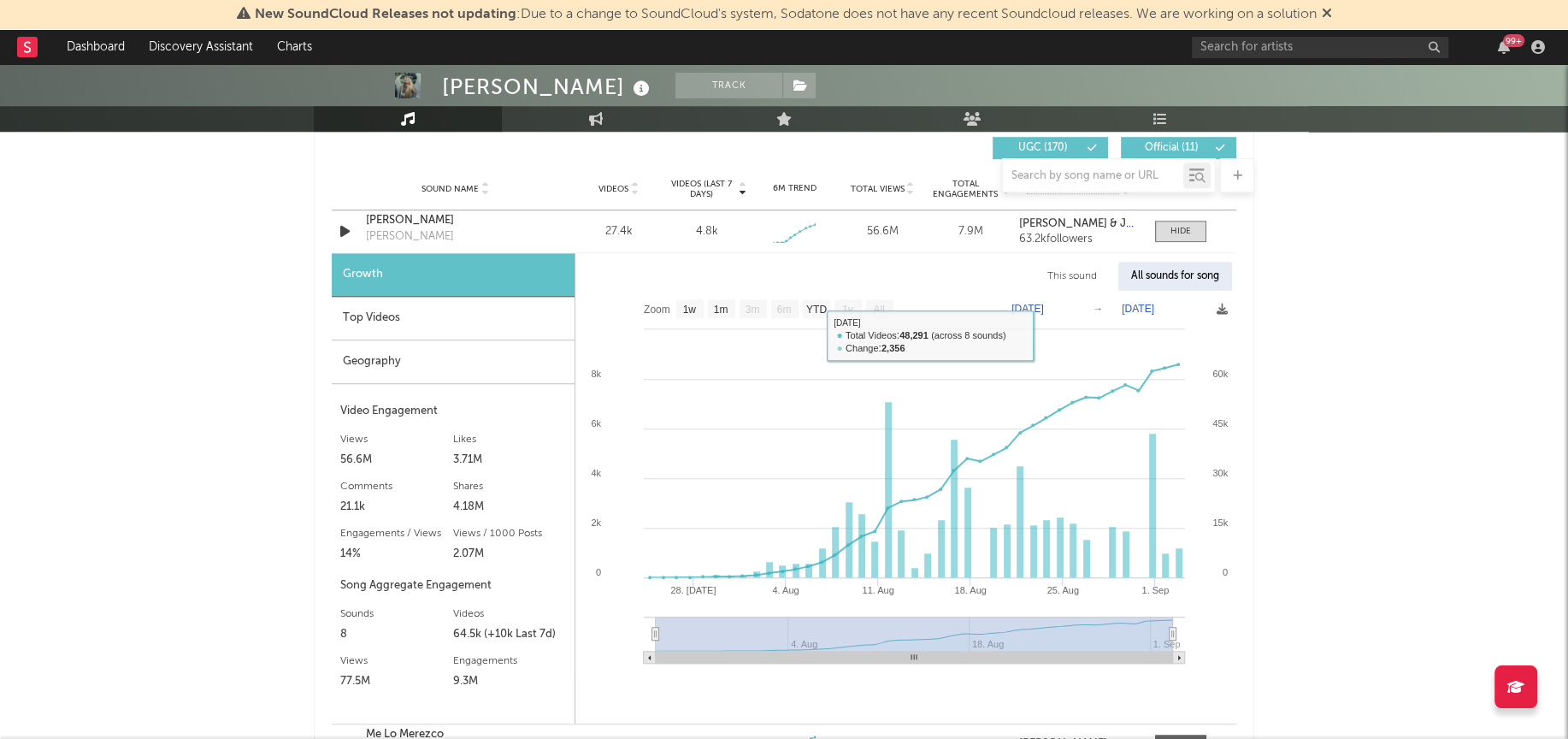
click at [457, 299] on div "Top Videos" at bounding box center [453, 318] width 242 height 43
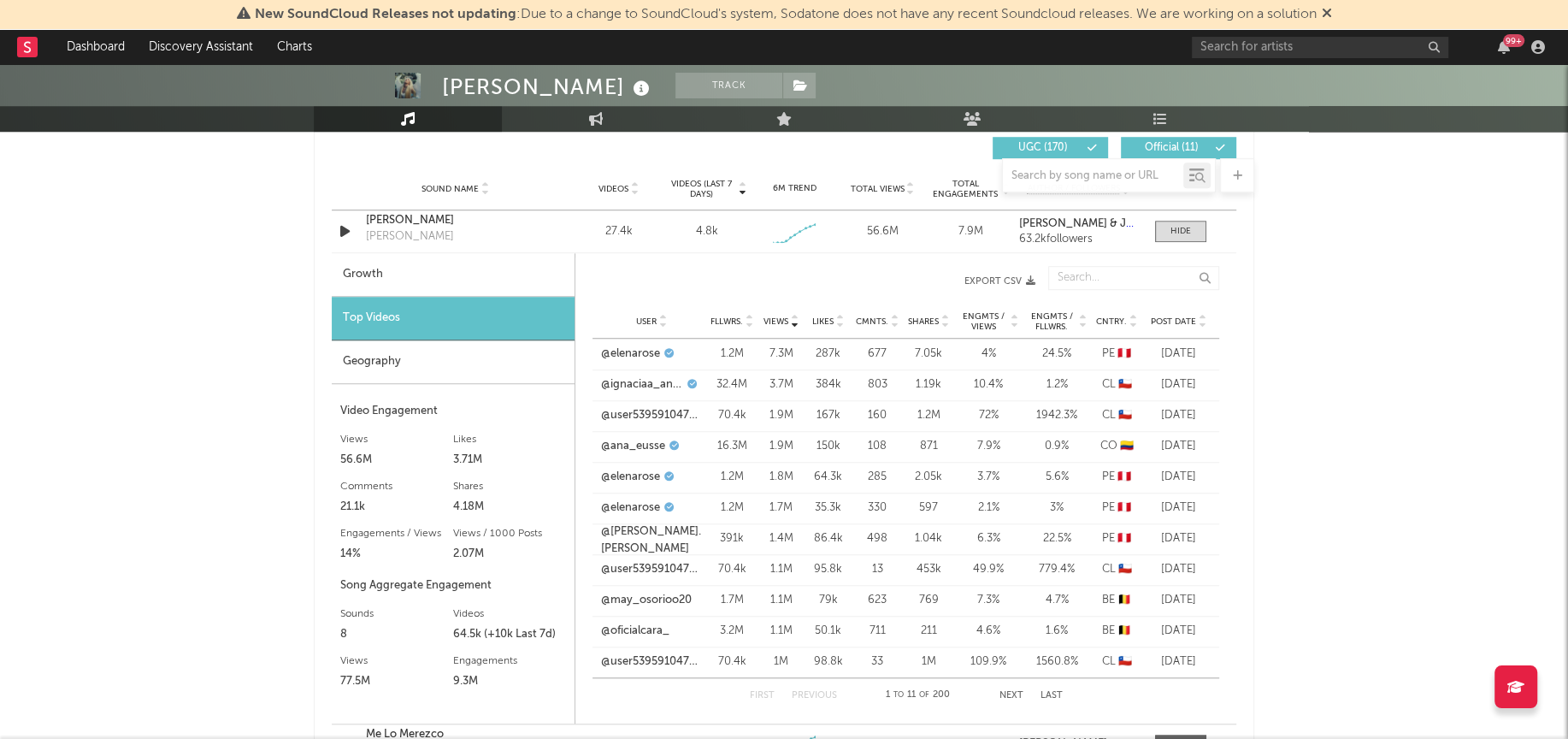
click at [407, 358] on div "Geography" at bounding box center [453, 361] width 242 height 43
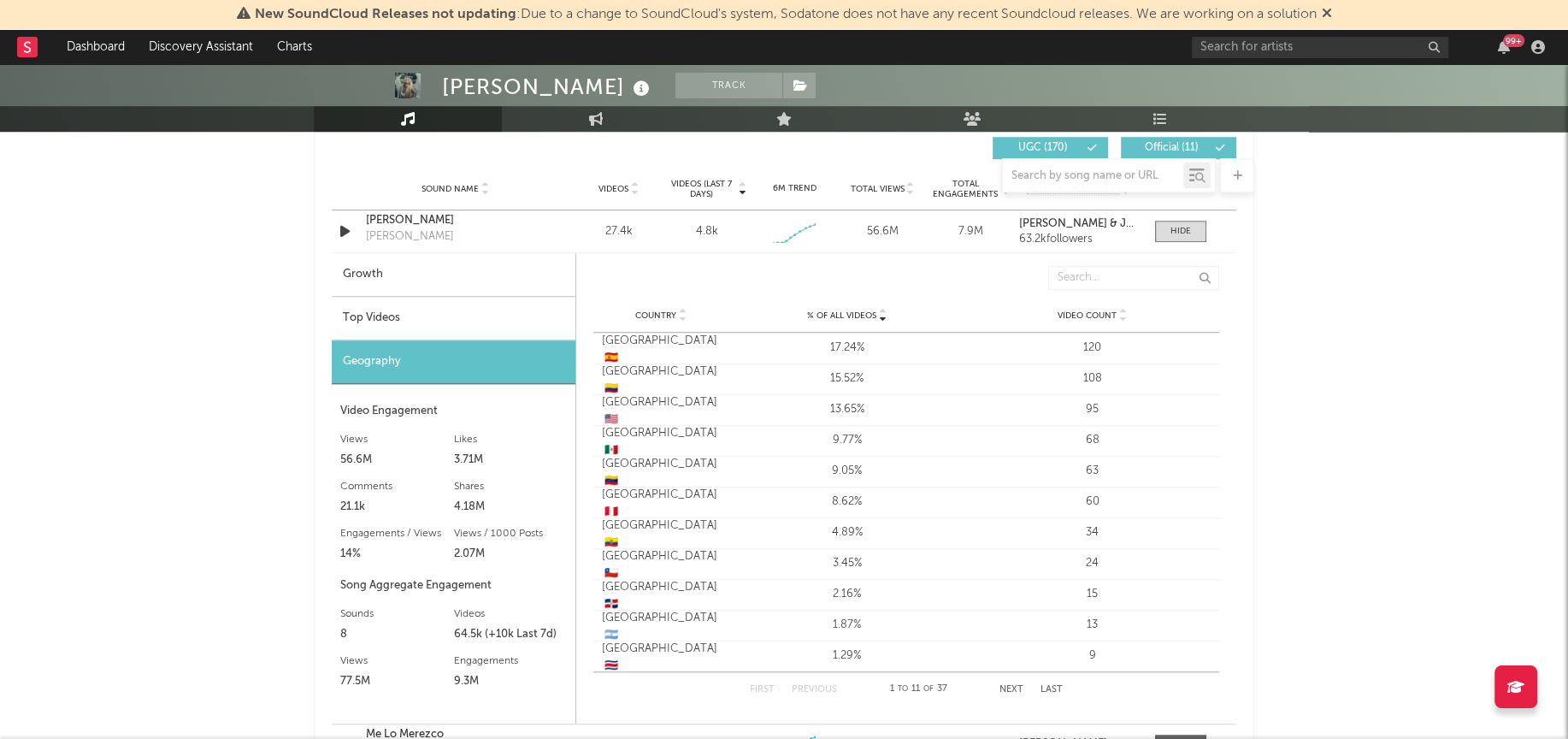
click at [359, 267] on div "Growth" at bounding box center [453, 274] width 243 height 43
select select "1w"
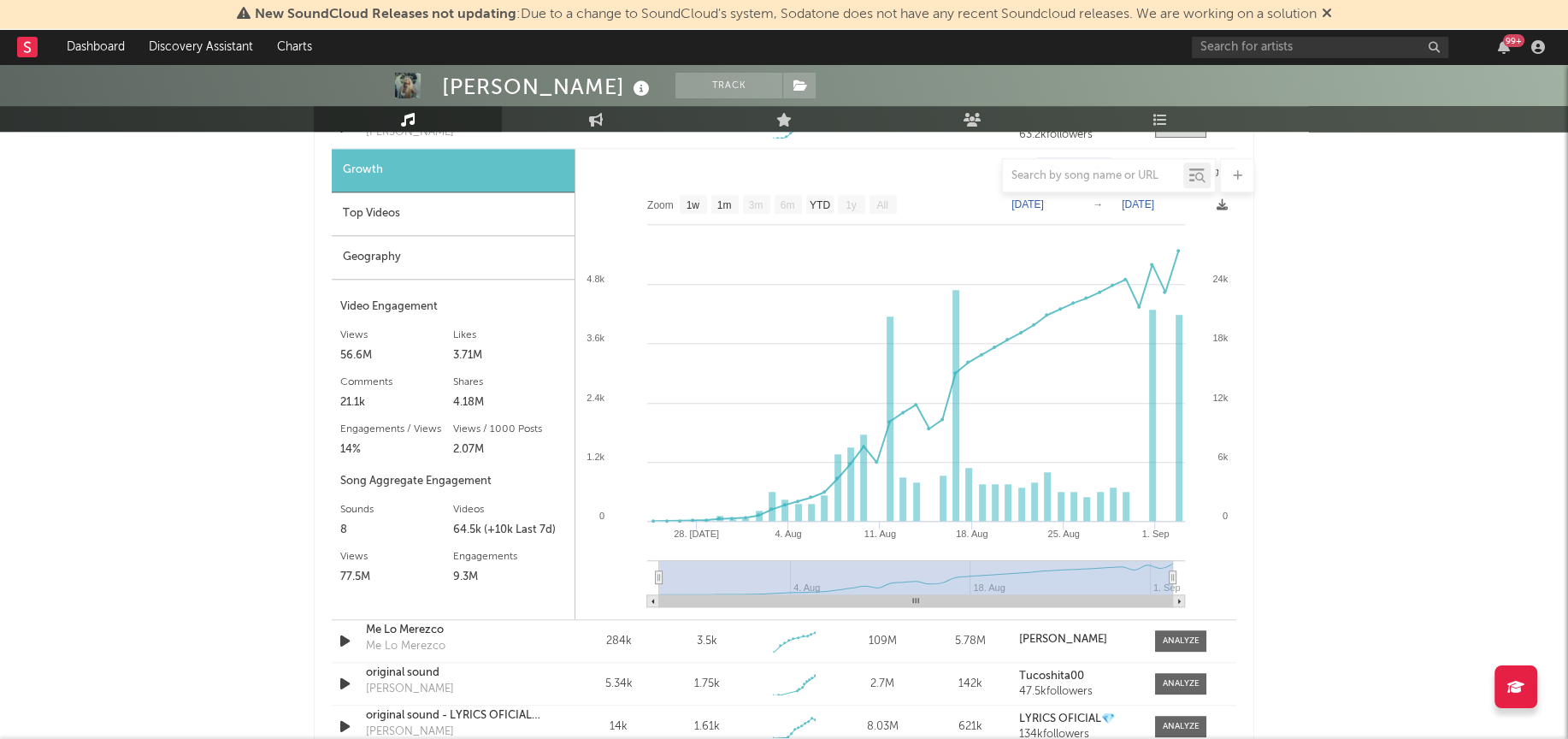
scroll to position [1264, 0]
